Goal: Transaction & Acquisition: Download file/media

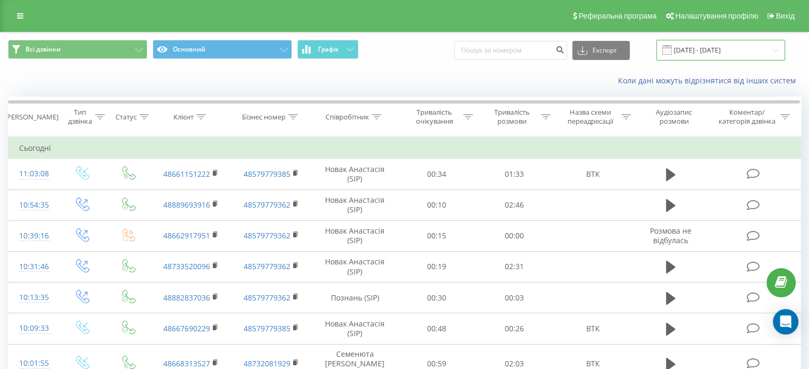
click at [745, 48] on input "[DATE] - [DATE]" at bounding box center [720, 50] width 129 height 21
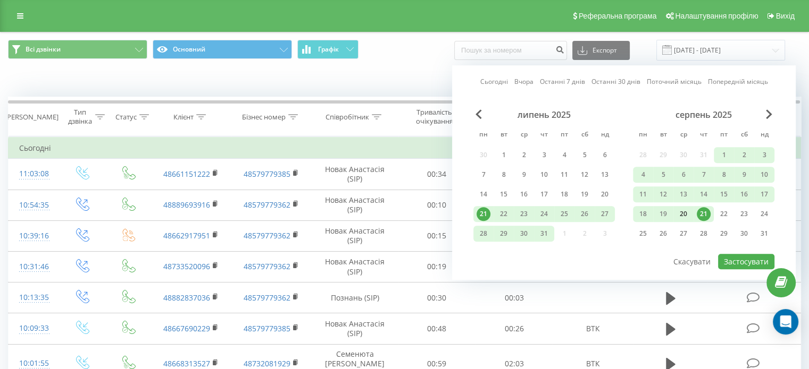
click at [690, 211] on div "20" at bounding box center [683, 214] width 14 height 14
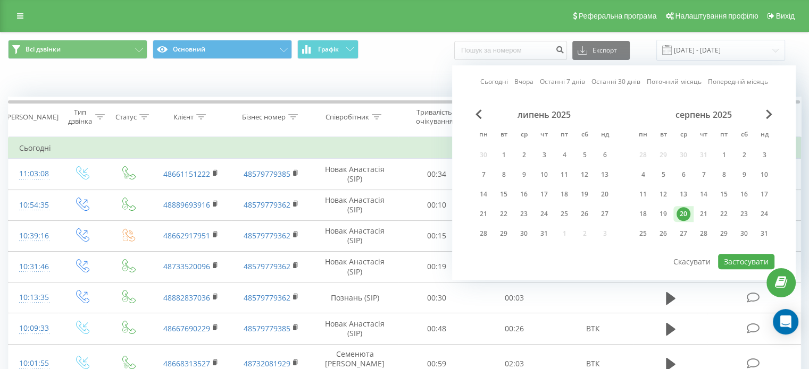
click at [690, 211] on div "20" at bounding box center [683, 214] width 14 height 14
click at [742, 256] on button "Застосувати" at bounding box center [746, 261] width 56 height 15
type input "[DATE] - [DATE]"
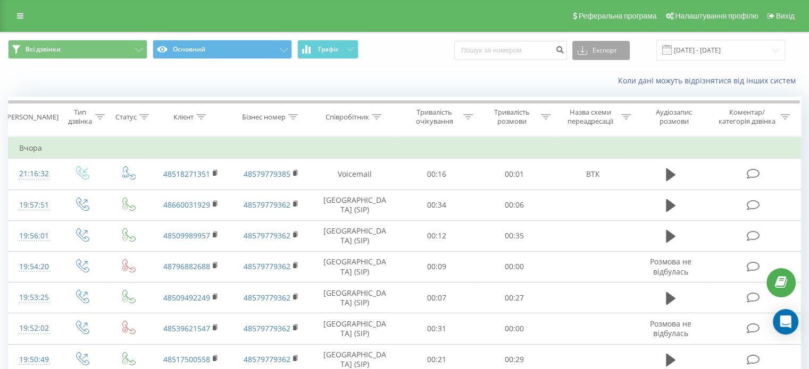
click at [615, 55] on button "Експорт" at bounding box center [600, 50] width 57 height 19
click at [604, 102] on div ".xlsx" at bounding box center [601, 108] width 56 height 19
